Goal: Information Seeking & Learning: Understand process/instructions

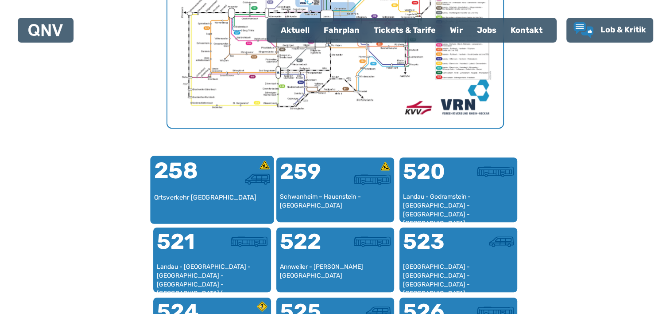
scroll to position [494, 0]
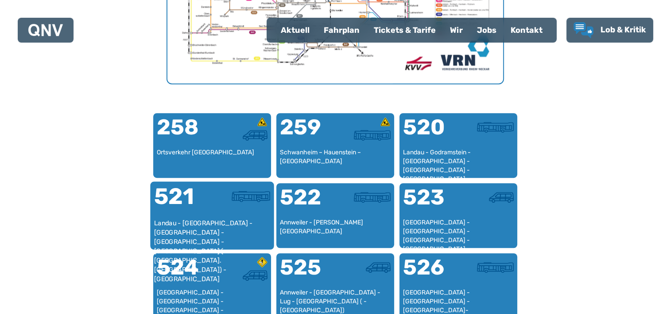
click at [191, 211] on div "521" at bounding box center [183, 201] width 58 height 33
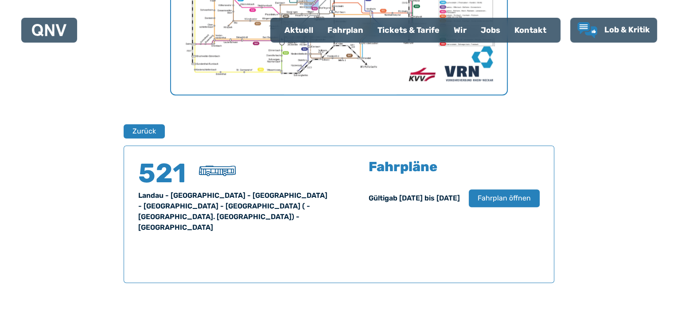
scroll to position [439, 0]
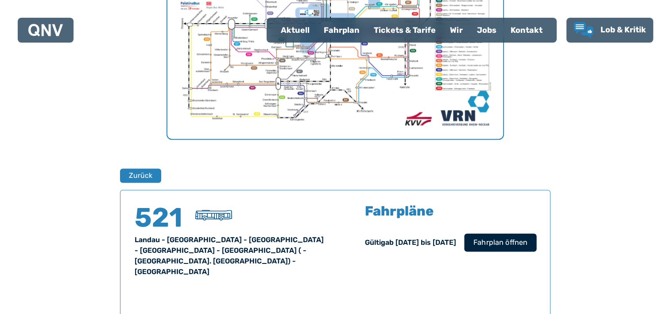
click at [483, 241] on span "Fahrplan öffnen" at bounding box center [500, 242] width 54 height 11
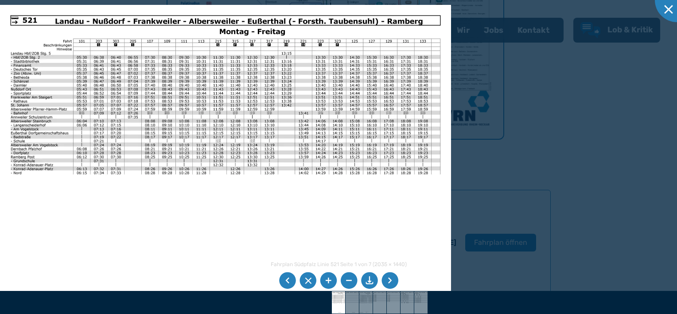
click at [389, 284] on li at bounding box center [389, 280] width 17 height 17
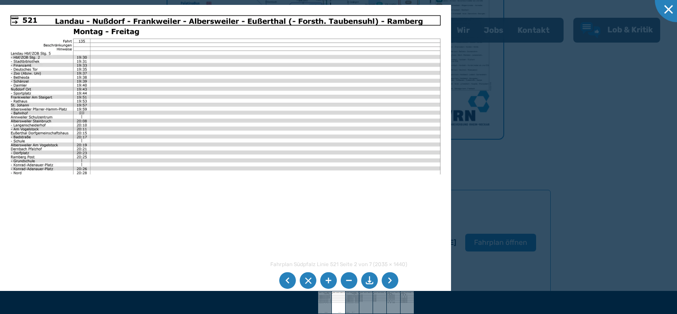
click at [385, 280] on li at bounding box center [389, 280] width 17 height 17
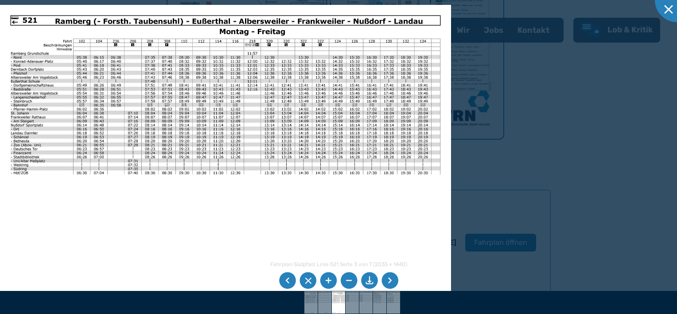
click at [153, 112] on img at bounding box center [225, 164] width 451 height 319
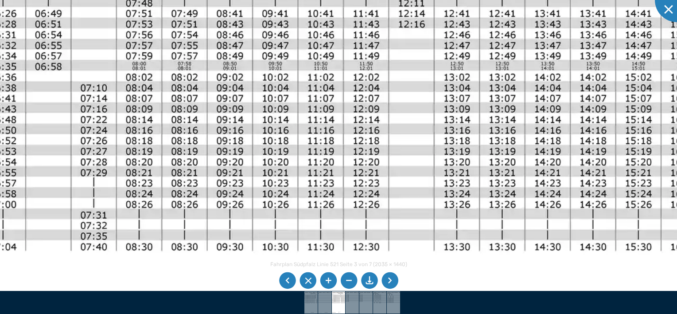
click at [351, 279] on li at bounding box center [348, 280] width 17 height 17
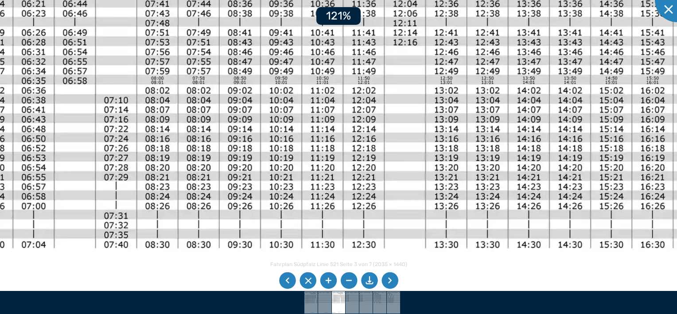
click at [351, 279] on li at bounding box center [348, 280] width 17 height 17
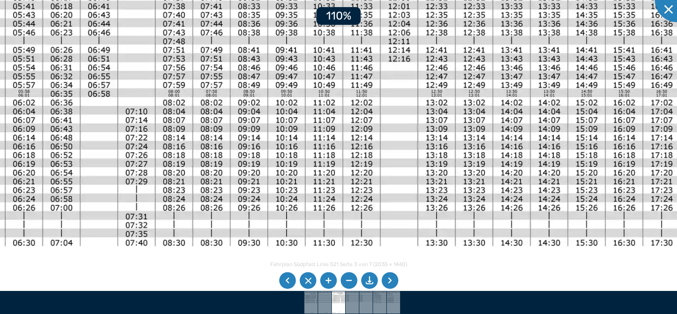
click at [351, 279] on li at bounding box center [348, 280] width 17 height 17
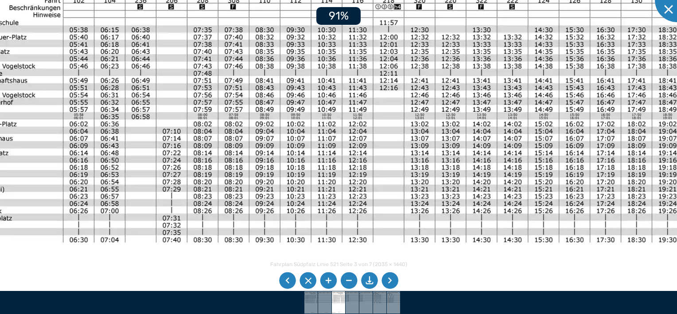
click at [351, 279] on li at bounding box center [348, 280] width 17 height 17
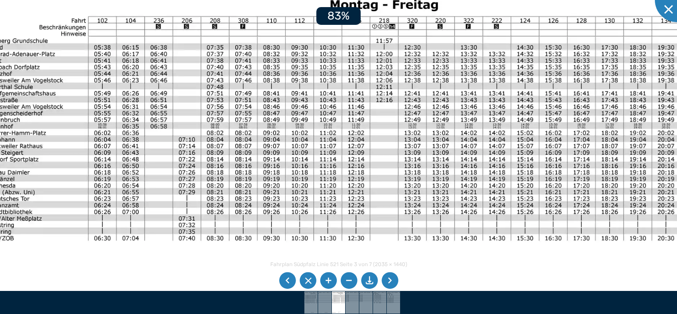
click at [351, 279] on li at bounding box center [348, 280] width 17 height 17
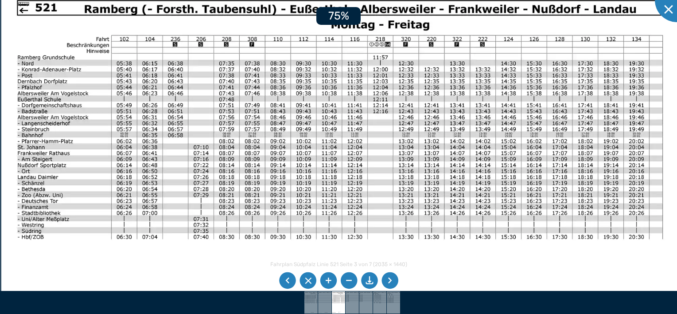
click at [351, 279] on li at bounding box center [348, 280] width 17 height 17
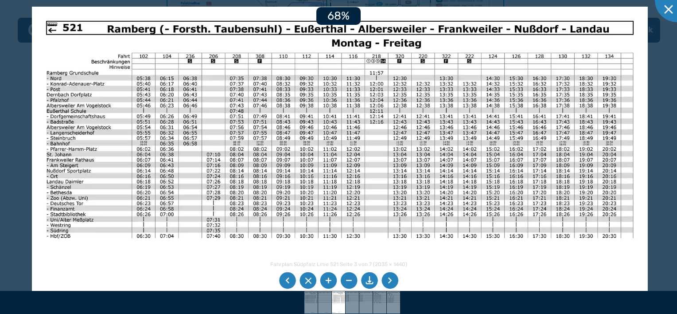
click at [351, 279] on li at bounding box center [348, 280] width 17 height 17
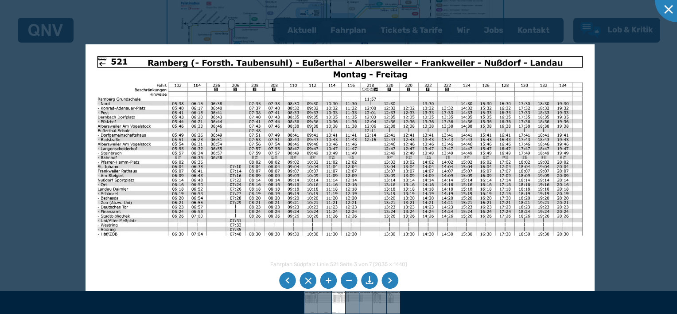
click at [326, 282] on li at bounding box center [328, 280] width 17 height 17
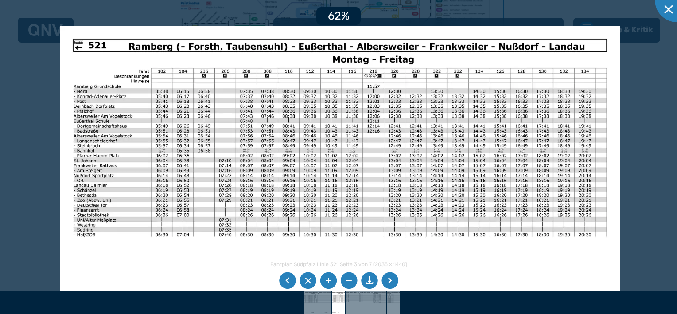
click at [325, 279] on li at bounding box center [328, 280] width 17 height 17
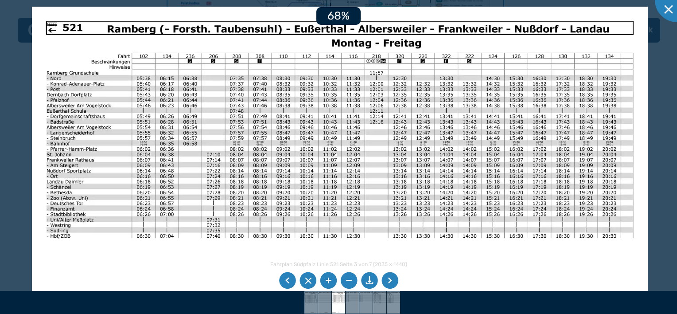
click at [287, 279] on li at bounding box center [287, 280] width 17 height 17
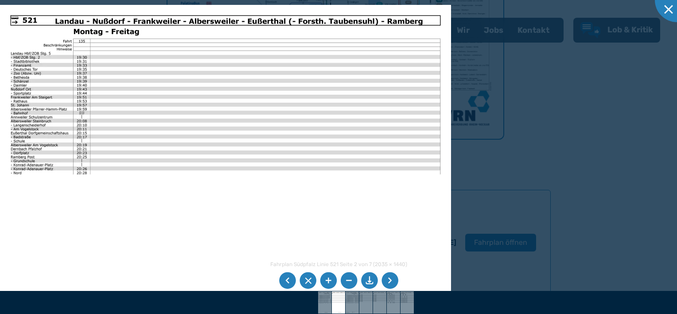
click at [287, 279] on li at bounding box center [287, 280] width 17 height 17
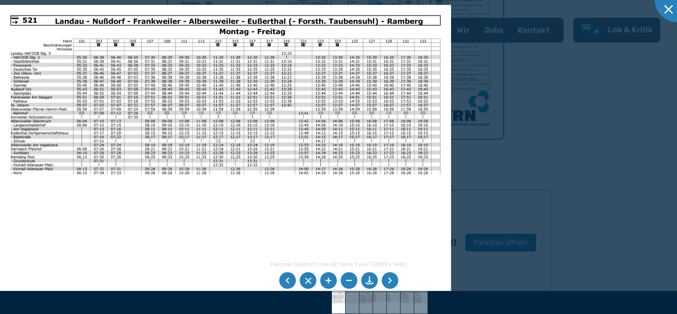
click at [326, 278] on li at bounding box center [328, 280] width 17 height 17
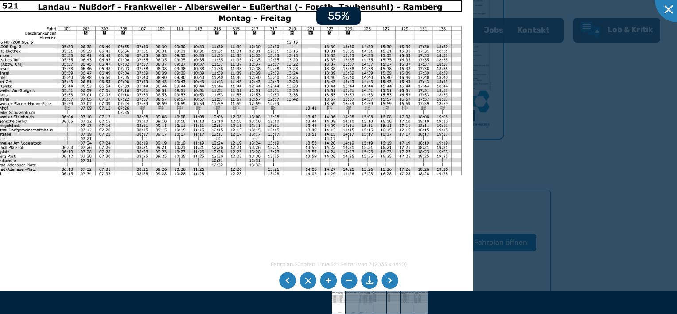
click at [326, 278] on li at bounding box center [328, 280] width 17 height 17
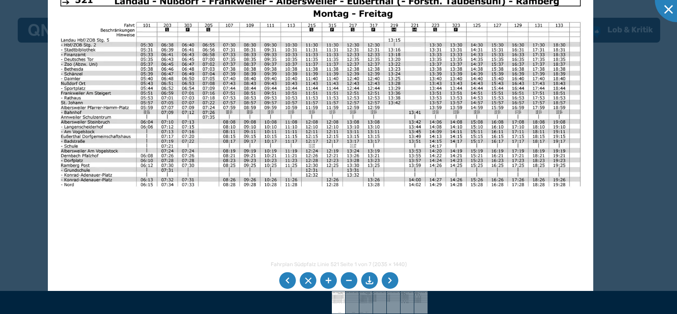
click at [377, 169] on img at bounding box center [320, 174] width 545 height 386
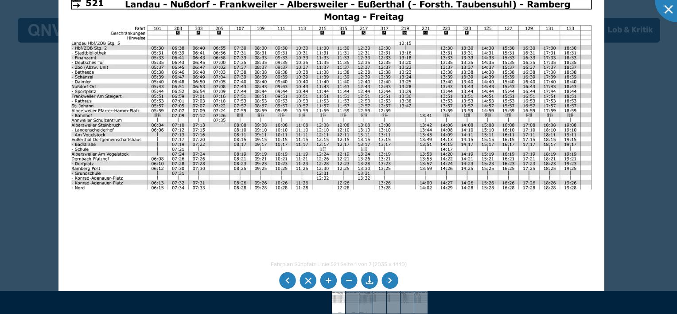
click at [397, 283] on ul at bounding box center [338, 280] width 122 height 20
click at [388, 282] on li at bounding box center [389, 280] width 17 height 17
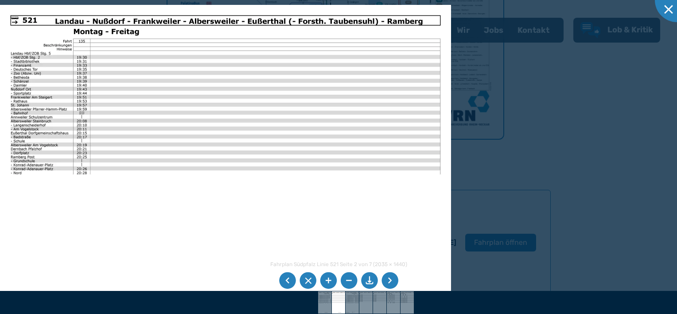
click at [388, 281] on li at bounding box center [389, 280] width 17 height 17
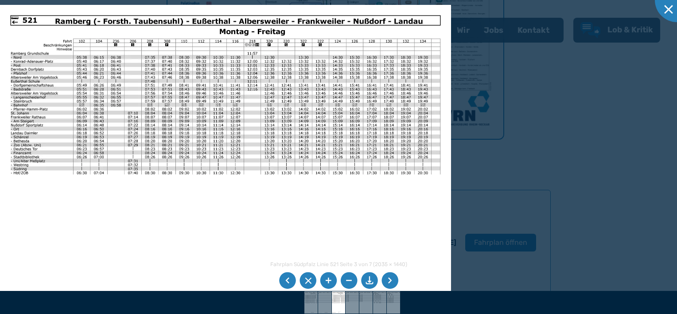
click at [190, 108] on img at bounding box center [225, 164] width 451 height 319
click at [327, 280] on li at bounding box center [328, 280] width 17 height 17
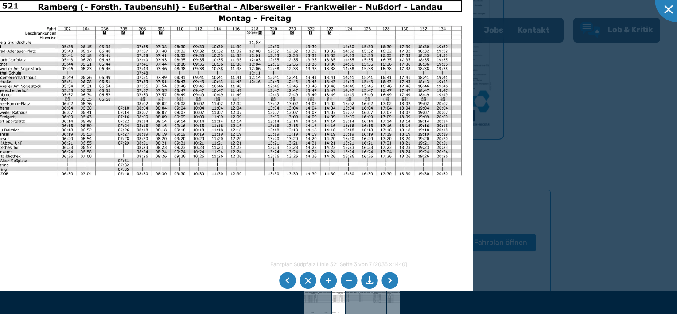
click at [182, 103] on img at bounding box center [225, 164] width 496 height 351
click at [328, 279] on li at bounding box center [328, 280] width 17 height 17
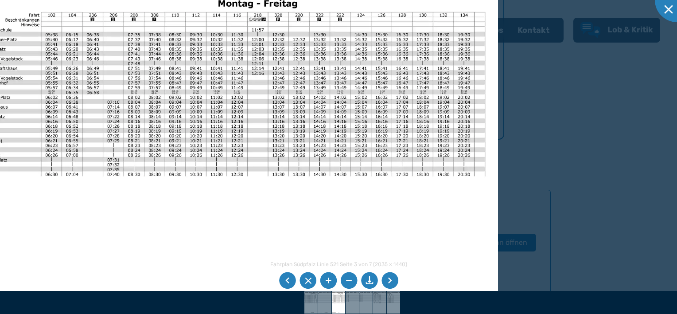
click at [182, 96] on img at bounding box center [225, 164] width 545 height 386
drag, startPoint x: 324, startPoint y: 279, endPoint x: 315, endPoint y: 264, distance: 17.3
click at [324, 278] on li at bounding box center [328, 280] width 17 height 17
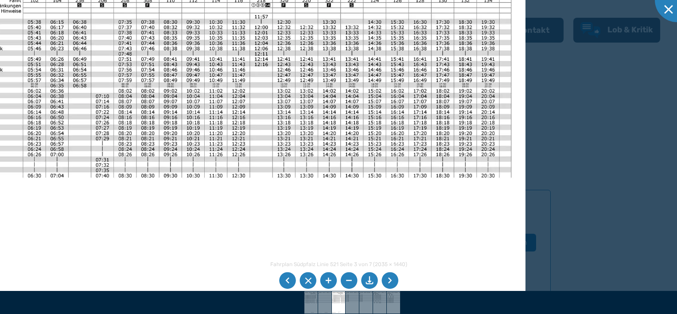
click at [326, 282] on li at bounding box center [328, 280] width 17 height 17
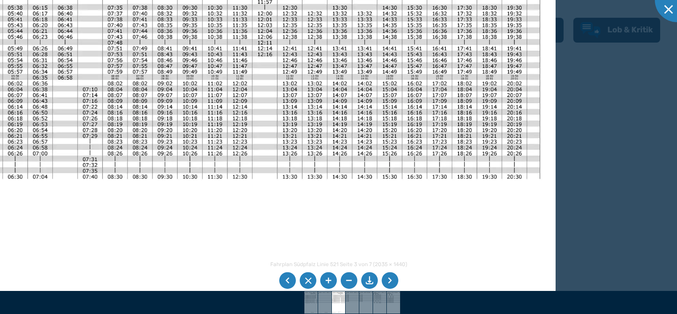
click at [345, 279] on li at bounding box center [348, 280] width 17 height 17
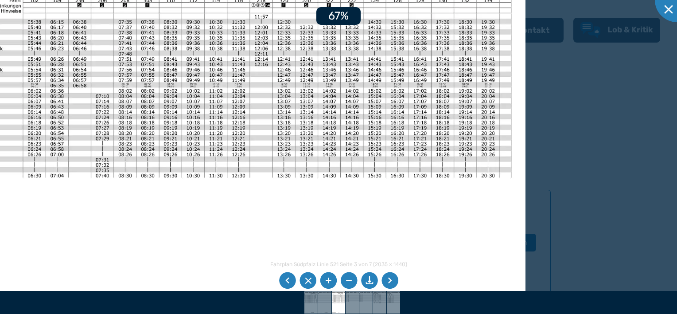
click at [345, 279] on li at bounding box center [348, 280] width 17 height 17
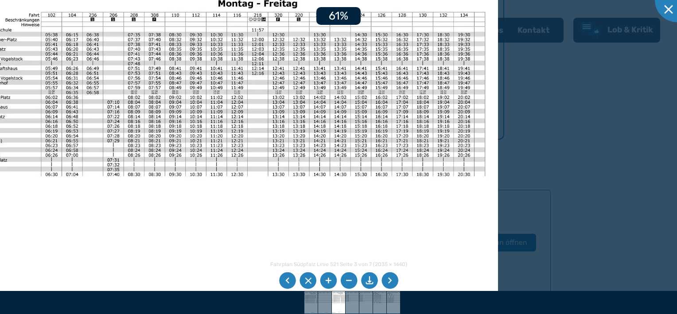
click at [345, 279] on li at bounding box center [348, 280] width 17 height 17
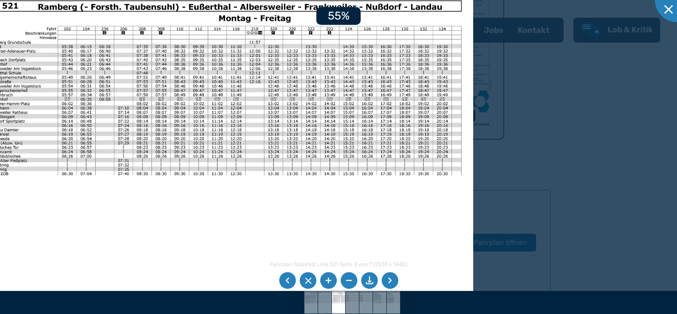
click at [345, 279] on li at bounding box center [348, 280] width 17 height 17
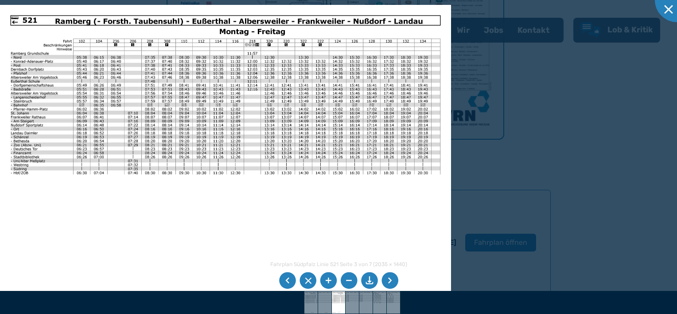
click at [325, 285] on li at bounding box center [328, 280] width 17 height 17
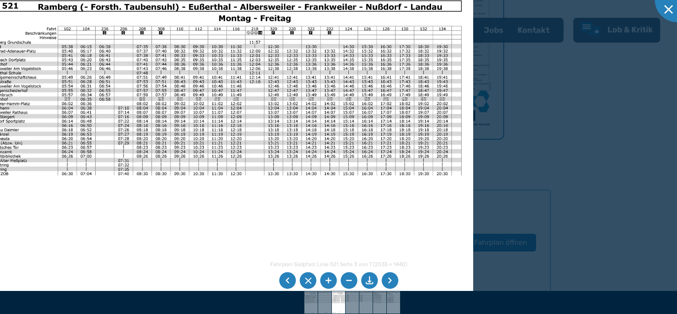
click at [327, 285] on li at bounding box center [328, 280] width 17 height 17
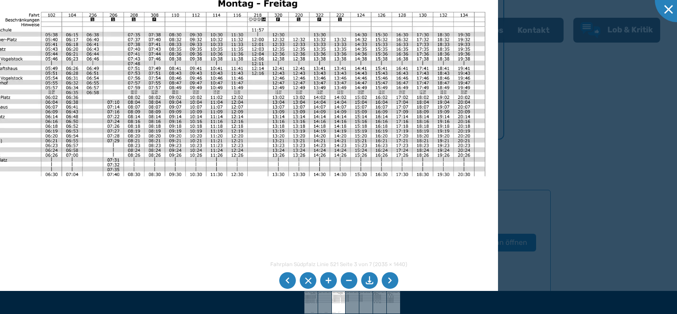
click at [327, 280] on li at bounding box center [328, 280] width 17 height 17
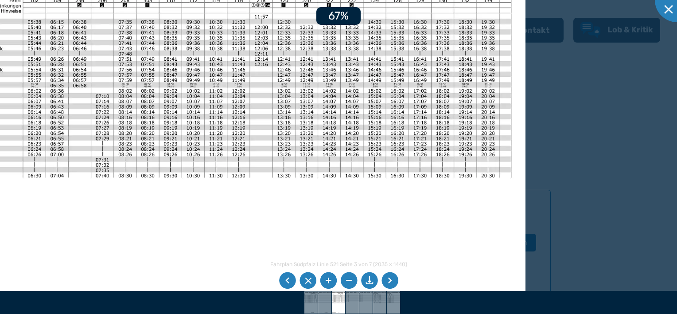
click at [327, 280] on li at bounding box center [328, 280] width 17 height 17
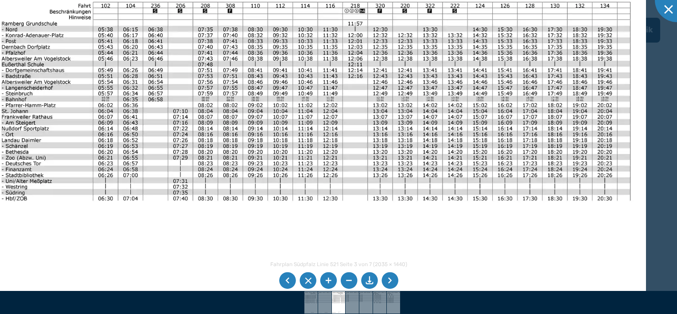
click at [441, 178] on img at bounding box center [316, 186] width 660 height 467
click at [670, 9] on div at bounding box center [677, 0] width 44 height 44
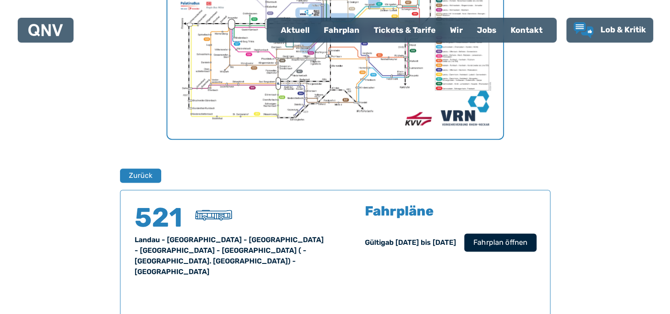
click at [509, 243] on span "Fahrplan öffnen" at bounding box center [500, 242] width 54 height 11
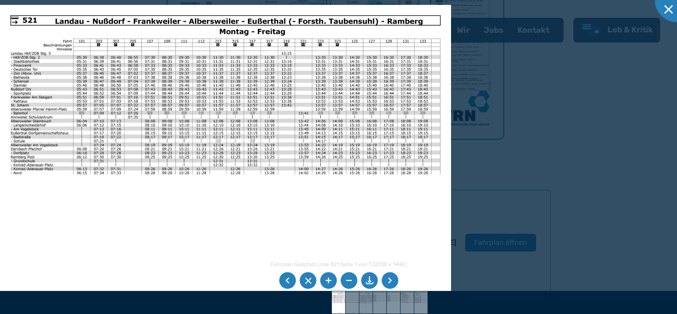
click at [328, 284] on li at bounding box center [328, 280] width 17 height 17
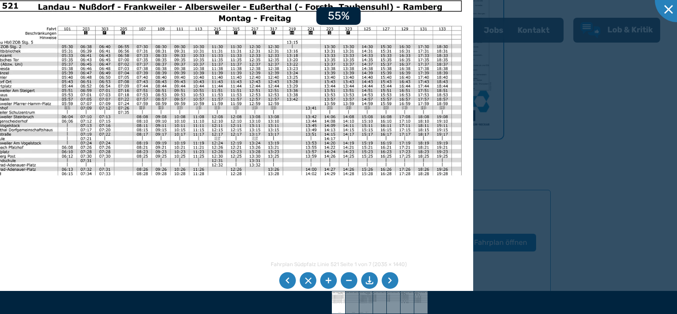
click at [328, 284] on li at bounding box center [328, 280] width 17 height 17
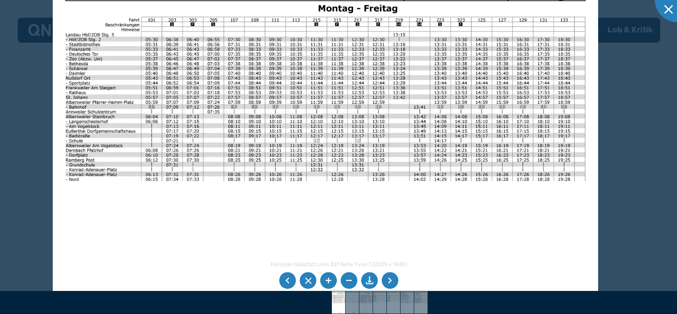
click at [317, 221] on img at bounding box center [325, 169] width 545 height 386
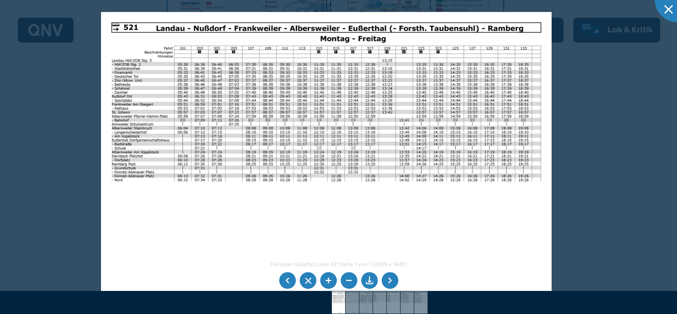
click at [384, 276] on li at bounding box center [389, 280] width 17 height 17
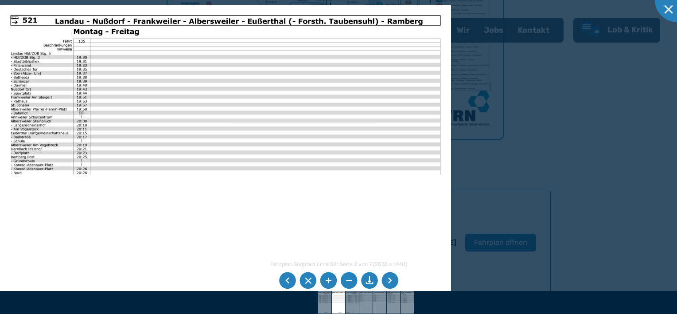
click at [384, 276] on li at bounding box center [389, 280] width 17 height 17
